Goal: Information Seeking & Learning: Learn about a topic

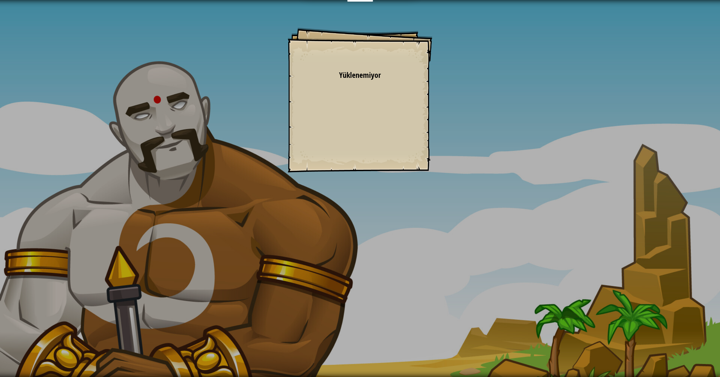
select select "tr"
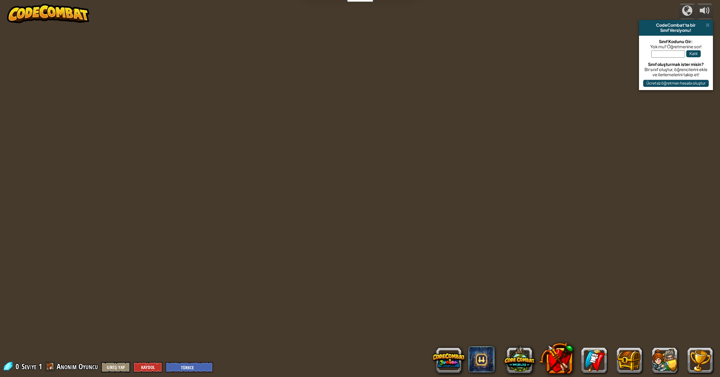
select select "tr"
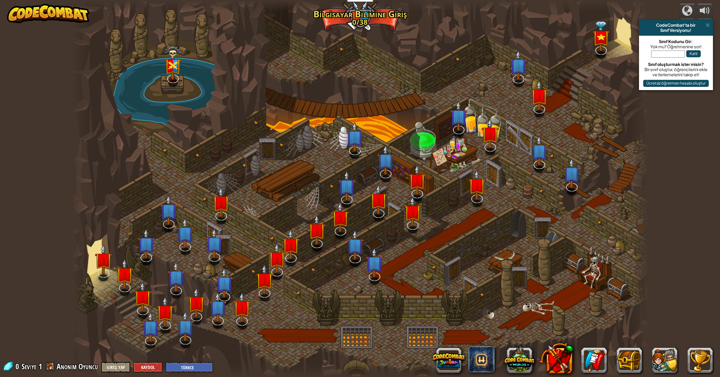
drag, startPoint x: 312, startPoint y: 348, endPoint x: 365, endPoint y: 226, distance: 133.1
click at [376, 251] on div "Kithgard Kapıları Kithgard zindanlarından kaç ve gardiyanların seni ele geçirme…" at bounding box center [360, 188] width 576 height 377
click at [51, 367] on span at bounding box center [50, 366] width 10 height 10
drag, startPoint x: 374, startPoint y: 4, endPoint x: 422, endPoint y: 7, distance: 48.9
click at [411, 11] on div at bounding box center [360, 5] width 576 height 11
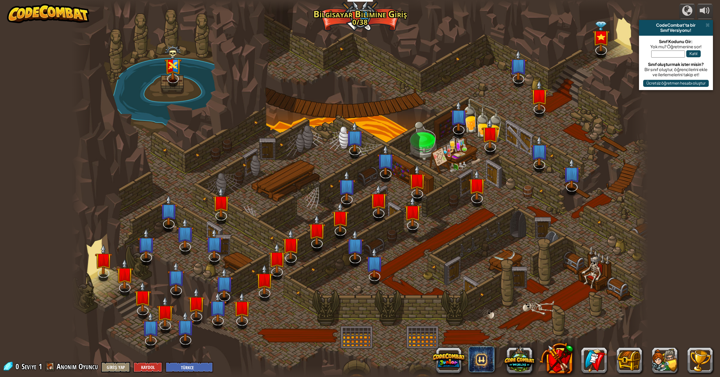
drag, startPoint x: 424, startPoint y: 17, endPoint x: 580, endPoint y: 46, distance: 158.9
click at [503, 41] on div at bounding box center [360, 188] width 576 height 377
drag, startPoint x: 619, startPoint y: 55, endPoint x: 559, endPoint y: 41, distance: 61.8
click at [615, 69] on div at bounding box center [360, 188] width 576 height 377
click at [706, 25] on span at bounding box center [707, 24] width 4 height 5
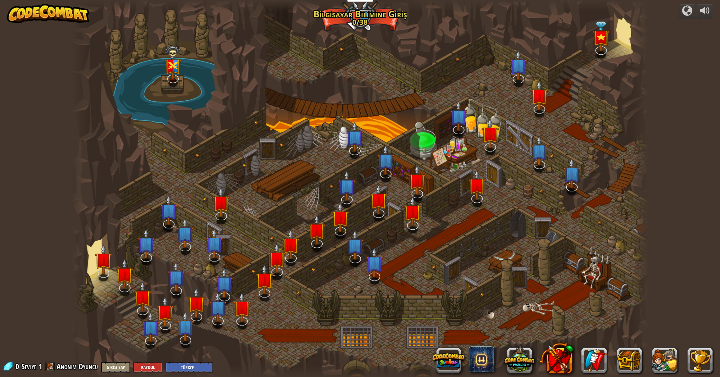
drag, startPoint x: 488, startPoint y: 114, endPoint x: 453, endPoint y: 153, distance: 52.6
click at [449, 151] on div at bounding box center [360, 188] width 576 height 377
drag, startPoint x: 454, startPoint y: 154, endPoint x: 465, endPoint y: 376, distance: 222.9
click at [465, 0] on html "Eğitimciler Ücretsiz Hesap Oluştur Okul ve İlçe Çözümleri Öğretmen Araç Seti Ön…" at bounding box center [360, 0] width 720 height 0
click at [147, 252] on img at bounding box center [146, 237] width 17 height 40
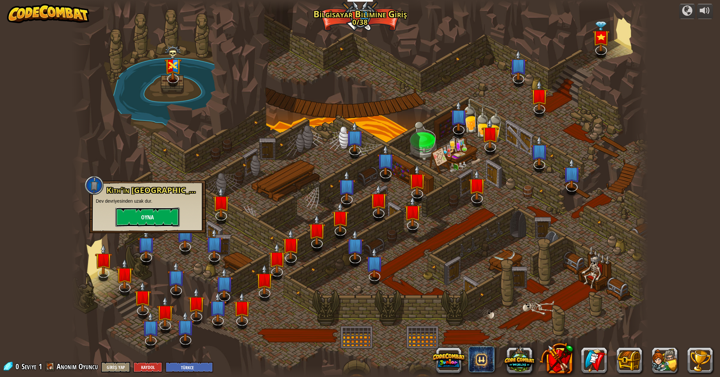
click at [160, 210] on button "Oyna" at bounding box center [147, 216] width 64 height 19
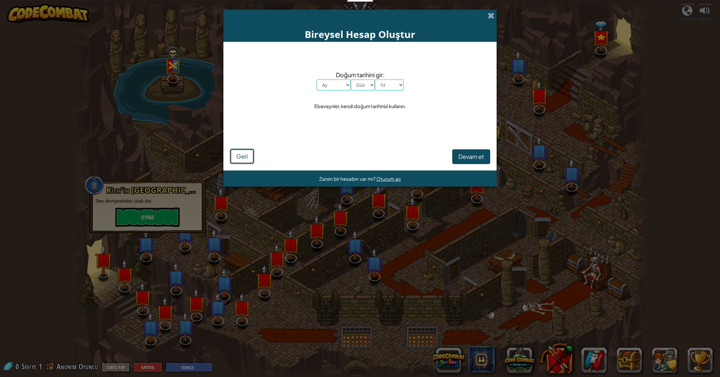
click at [249, 159] on button "Geri" at bounding box center [242, 155] width 24 height 15
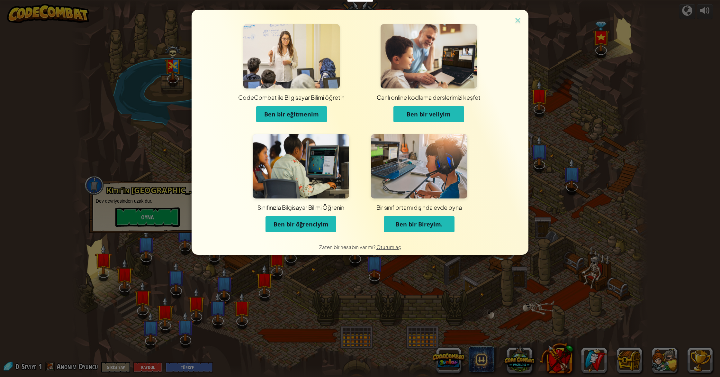
click at [331, 276] on div "CodeCombat ile Bilgisayar Bilimi öğretin Ben bir eğitmenim Canlı online kodlama…" at bounding box center [360, 188] width 720 height 377
